Goal: Navigation & Orientation: Find specific page/section

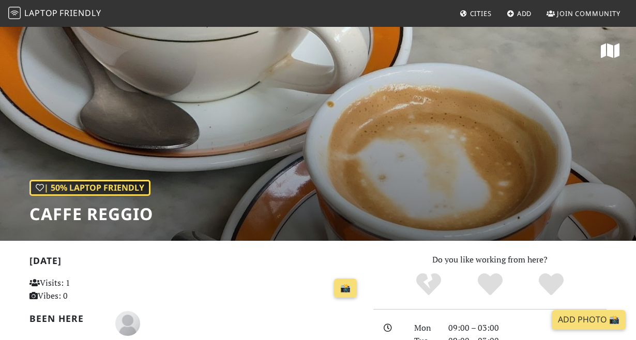
click at [52, 11] on span "Laptop" at bounding box center [41, 12] width 34 height 11
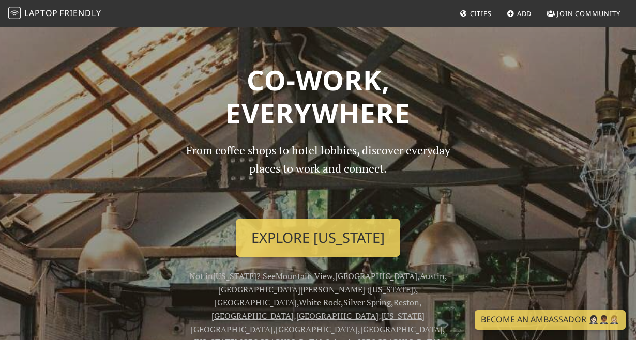
scroll to position [48, 0]
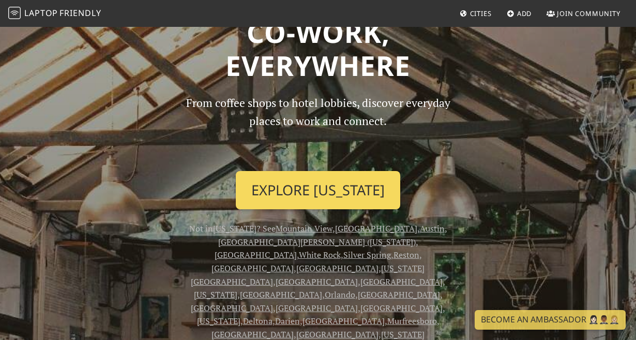
click at [310, 191] on link "Explore New York" at bounding box center [318, 190] width 165 height 38
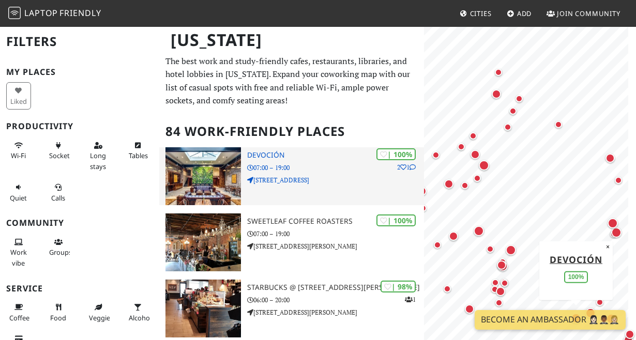
scroll to position [48, 0]
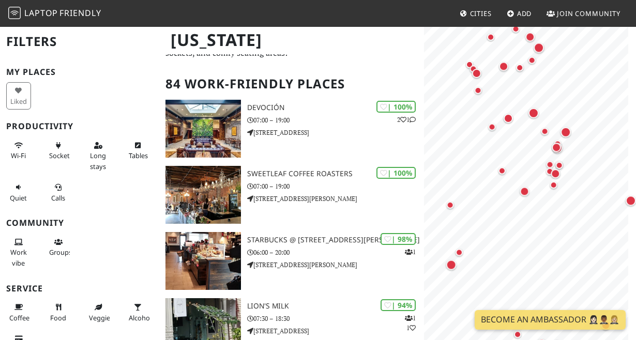
click at [574, 3] on body "Laptop Friendly Cities Add Join Community [US_STATE] Filters My Places Liked Pr…" at bounding box center [318, 122] width 636 height 340
